Goal: Information Seeking & Learning: Understand process/instructions

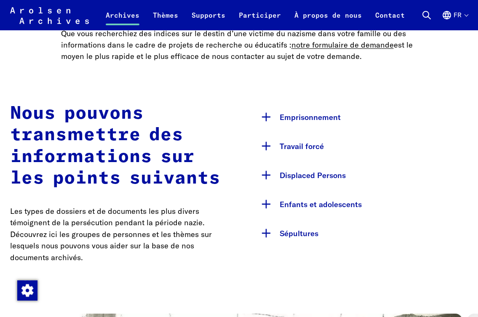
scroll to position [421, 0]
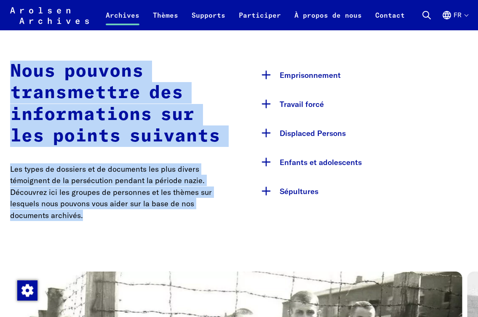
drag, startPoint x: 9, startPoint y: 69, endPoint x: 138, endPoint y: 206, distance: 187.9
copy div "Nous pouvons transmettre des informations sur les points suivants Les types de …"
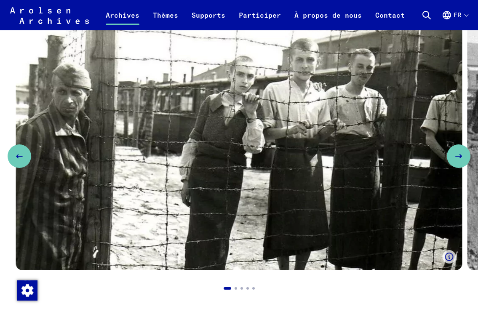
scroll to position [631, 0]
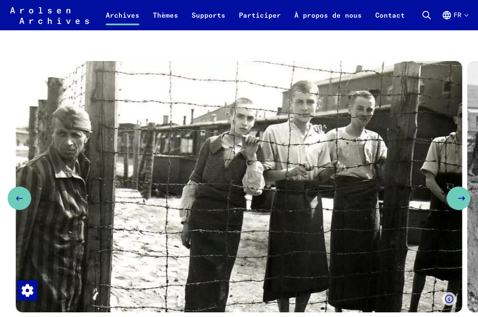
click at [461, 203] on icon "Next slide" at bounding box center [461, 198] width 10 height 10
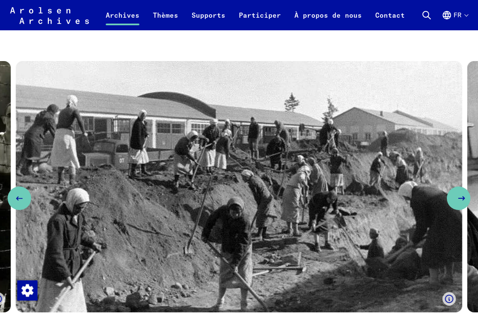
click at [458, 200] on icon "Next slide" at bounding box center [461, 198] width 10 height 10
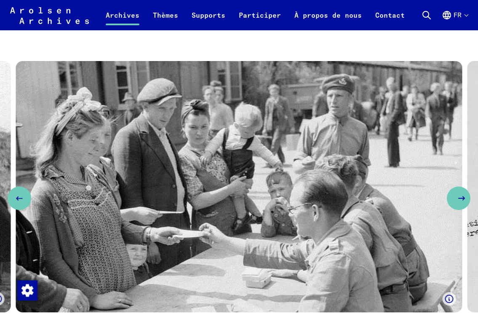
click at [458, 200] on icon "Next slide" at bounding box center [461, 198] width 10 height 10
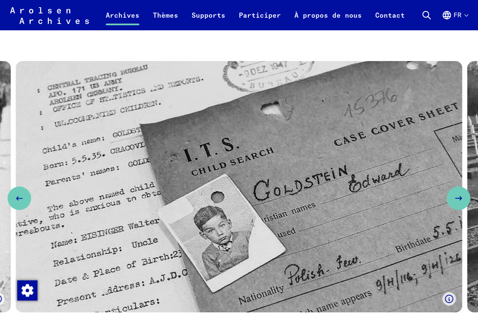
scroll to position [673, 0]
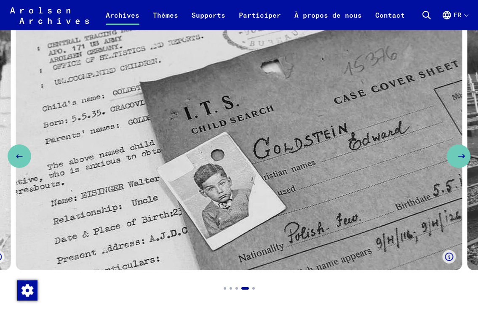
click at [458, 160] on icon "Next slide" at bounding box center [461, 156] width 10 height 10
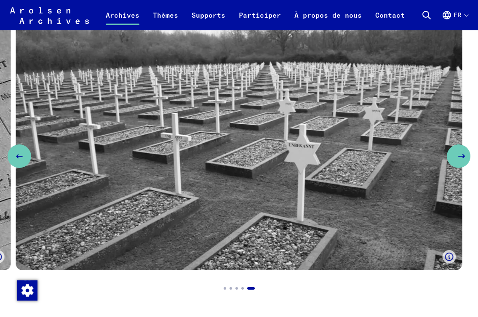
click at [458, 160] on icon "Next slide" at bounding box center [461, 156] width 10 height 10
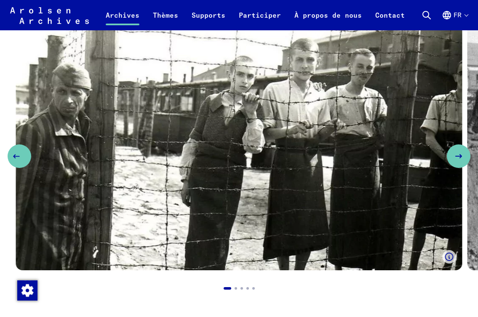
click at [21, 161] on icon "Previous slide" at bounding box center [16, 156] width 10 height 10
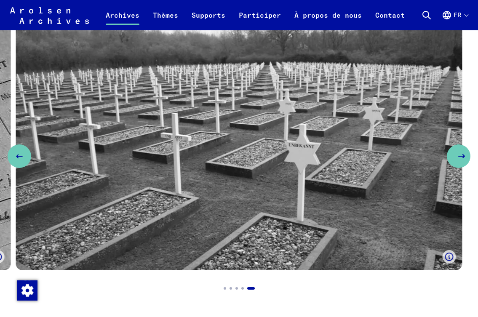
click at [460, 161] on icon "Next slide" at bounding box center [461, 156] width 10 height 10
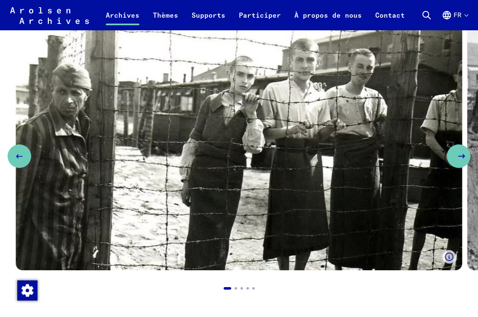
click at [460, 161] on icon "Next slide" at bounding box center [461, 156] width 10 height 10
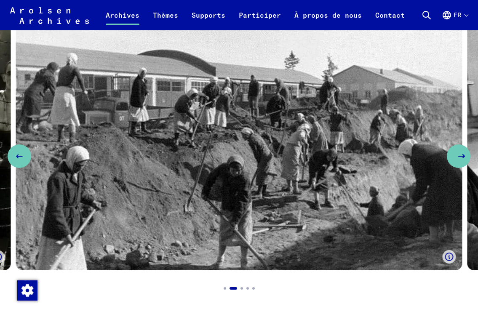
click at [460, 161] on icon "Next slide" at bounding box center [461, 156] width 10 height 10
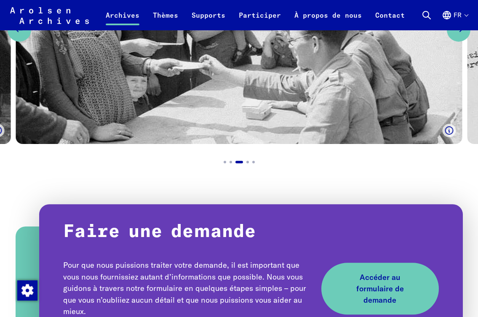
scroll to position [884, 0]
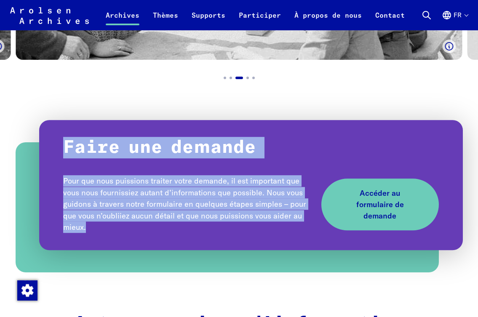
drag, startPoint x: 65, startPoint y: 152, endPoint x: 144, endPoint y: 225, distance: 107.5
click at [145, 237] on div "Faire une demande Pour que nous puissions traiter votre demande, il est importa…" at bounding box center [250, 185] width 423 height 130
copy div "Faire une demande Pour que nous puissions traiter votre demande, il est importa…"
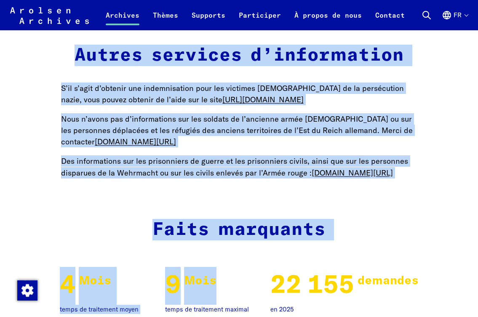
scroll to position [1170, 0]
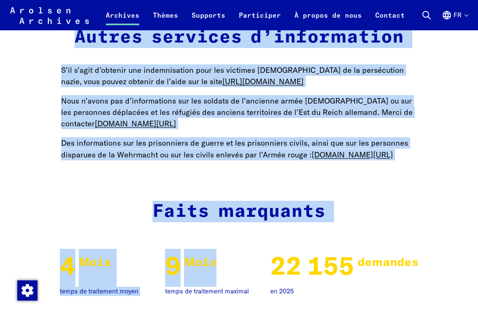
drag, startPoint x: 77, startPoint y: 255, endPoint x: 411, endPoint y: 178, distance: 342.3
click at [411, 178] on main "Home Archives Demande Votre demande aux archives Votre recherche dans nos archi…" at bounding box center [239, 245] width 458 height 2734
copy main "Autres services d’information S’il s’agit d’obtenir une indemnisation pour les …"
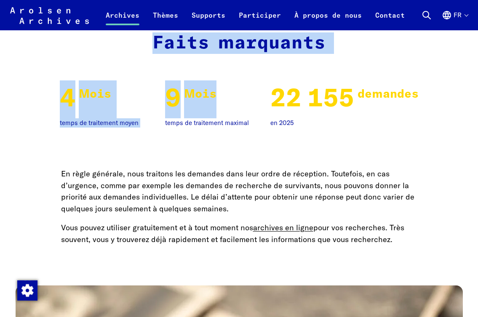
scroll to position [1381, 0]
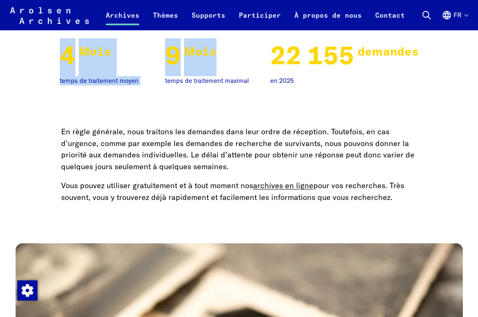
drag, startPoint x: 61, startPoint y: 150, endPoint x: 394, endPoint y: 217, distance: 339.6
click at [394, 217] on main "Home Archives Demande Votre demande aux archives Votre recherche dans nos archi…" at bounding box center [239, 34] width 458 height 2734
copy main "En règle générale, nous traitons les demandes dans leur ordre de réception. Tou…"
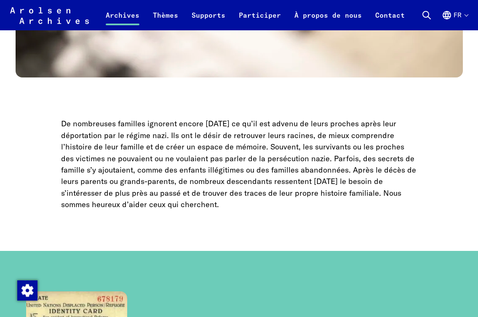
scroll to position [1886, 0]
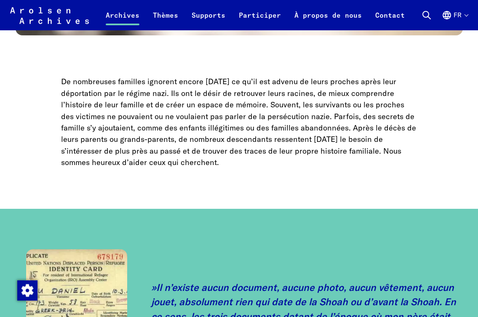
drag, startPoint x: 62, startPoint y: 100, endPoint x: 213, endPoint y: 158, distance: 161.1
click at [247, 168] on p "De nombreuses familles ignorent encore [DATE] ce qu’il est advenu de leurs proc…" at bounding box center [239, 122] width 356 height 92
copy p "De nombreuses familles ignorent encore [DATE] ce qu’il est advenu de leurs proc…"
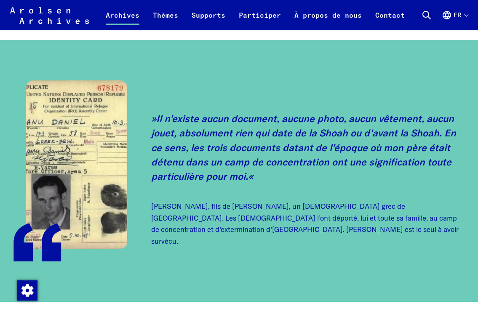
scroll to position [2096, 0]
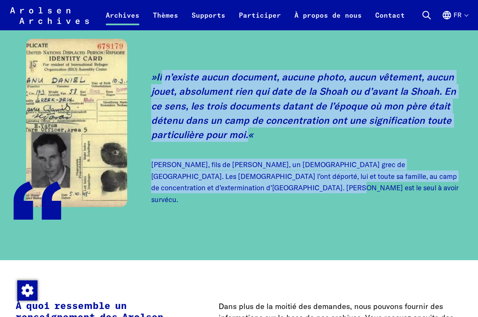
drag, startPoint x: 161, startPoint y: 102, endPoint x: 287, endPoint y: 203, distance: 162.0
click at [296, 205] on blockquote "Il n’existe aucun document, aucune photo, aucun vêtement, aucun jouet, absolume…" at bounding box center [307, 137] width 313 height 135
copy blockquote "l n’existe aucun document, aucune photo, aucun vêtement, aucun jouet, absolumen…"
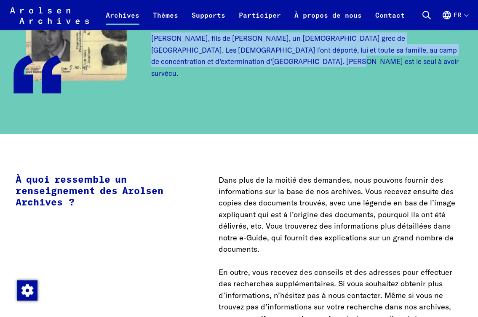
scroll to position [2180, 0]
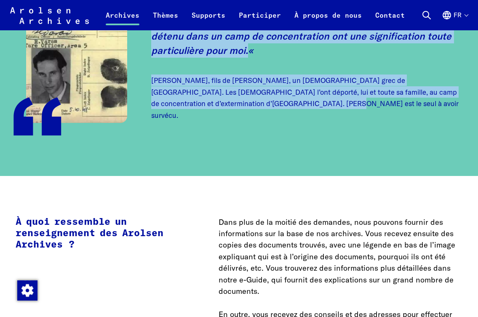
click at [283, 136] on div "Il n’existe aucun document, aucune photo, aucun vêtement, aucun jouet, absolume…" at bounding box center [238, 45] width 451 height 181
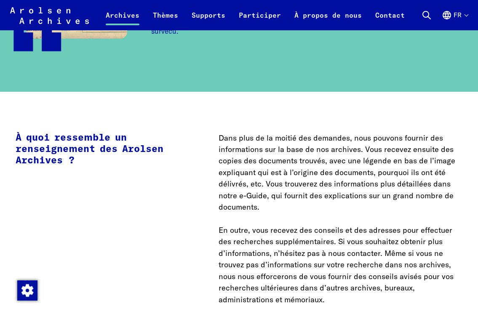
scroll to position [2349, 0]
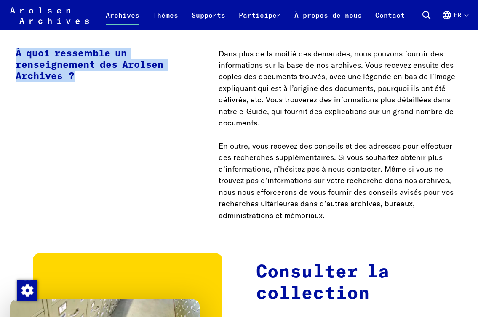
drag, startPoint x: 16, startPoint y: 71, endPoint x: 134, endPoint y: 94, distance: 120.9
click at [134, 82] on h3 "À quoi ressemble un renseignement des Arolsen Archives ?" at bounding box center [97, 65] width 162 height 35
copy strong "À quoi ressemble un renseignement des Arolsen Archives ?"
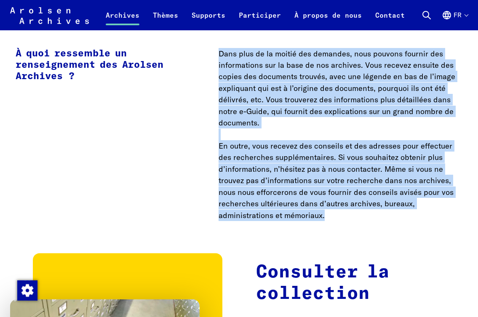
drag, startPoint x: 220, startPoint y: 72, endPoint x: 328, endPoint y: 230, distance: 191.3
click at [330, 221] on p "Dans plus de la moitié des demandes, nous pouvons fournir des informations sur …" at bounding box center [340, 134] width 244 height 173
copy p "Dans plus de la moitié des demandes, nous pouvons fournir des informations sur …"
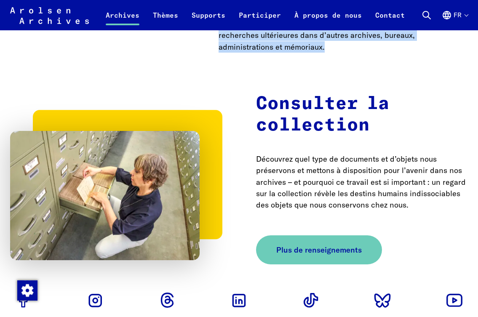
scroll to position [2601, 0]
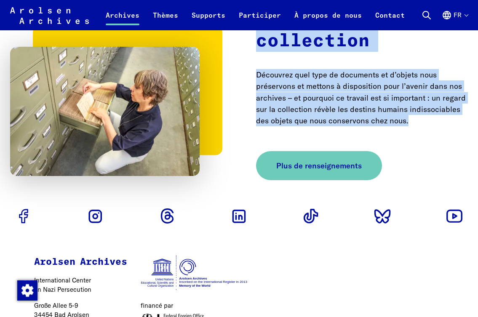
drag, startPoint x: 258, startPoint y: 39, endPoint x: 445, endPoint y: 147, distance: 215.9
click at [445, 147] on div "Consulter la collection Découvrez quel type de documents et d’objets nous prése…" at bounding box center [239, 94] width 458 height 171
copy div "Consulter la collection Découvrez quel type de documents et d’objets nous prése…"
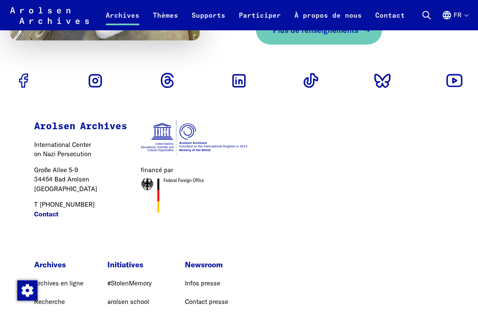
scroll to position [2652, 0]
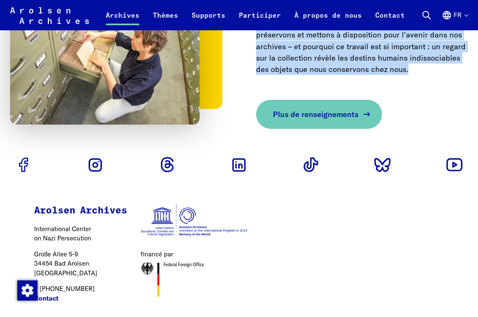
click at [334, 120] on span "Plus de renseignements" at bounding box center [315, 114] width 85 height 11
